Goal: Manage account settings

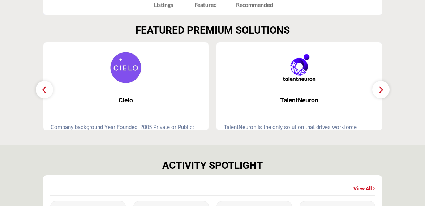
scroll to position [202, 0]
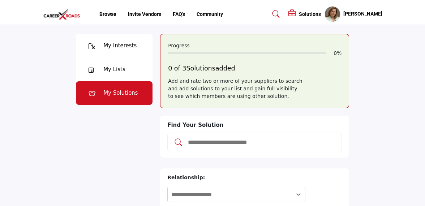
click at [119, 93] on div "My Solutions" at bounding box center [120, 93] width 35 height 8
click at [103, 63] on div "My Lists" at bounding box center [114, 69] width 77 height 24
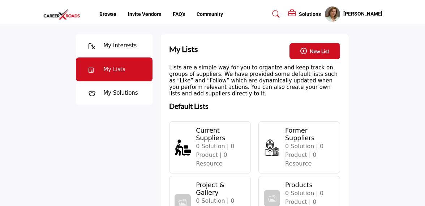
click at [121, 48] on div "My Interests" at bounding box center [119, 46] width 33 height 8
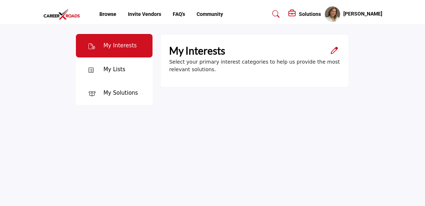
click at [335, 50] on icon "Open Category Modal" at bounding box center [334, 50] width 7 height 7
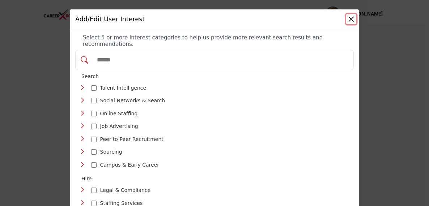
click at [352, 21] on button "Close" at bounding box center [351, 19] width 10 height 10
